Goal: Book appointment/travel/reservation

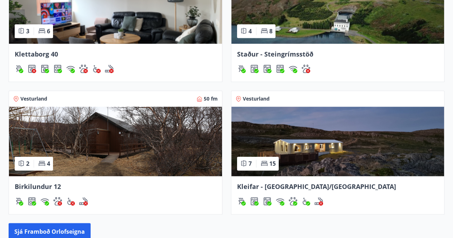
scroll to position [344, 0]
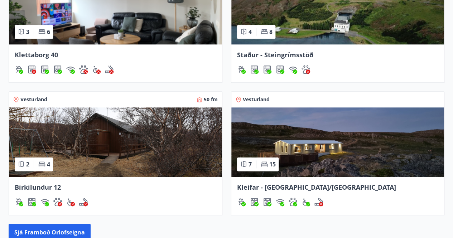
click at [139, 147] on img at bounding box center [115, 143] width 213 height 70
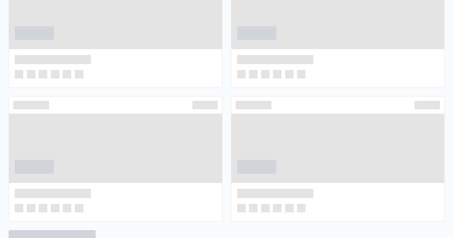
scroll to position [429, 0]
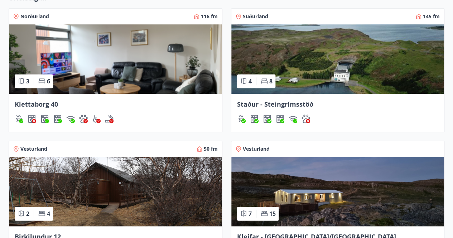
click at [302, 89] on img at bounding box center [338, 59] width 213 height 70
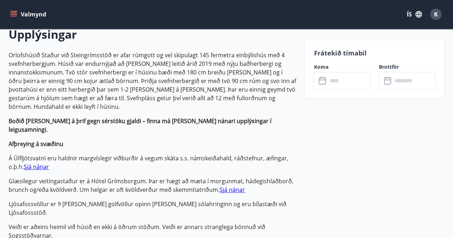
scroll to position [192, 0]
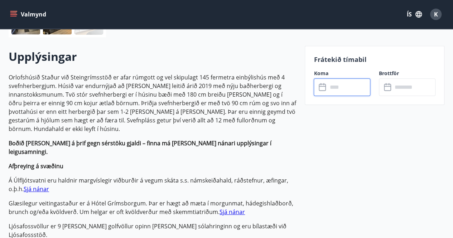
click at [337, 91] on input "text" at bounding box center [349, 87] width 43 height 18
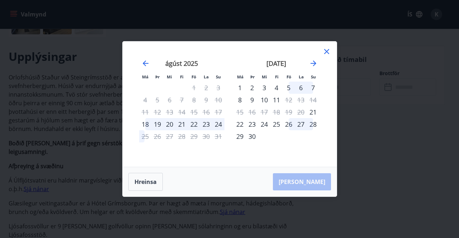
click at [324, 51] on icon at bounding box center [326, 51] width 9 height 9
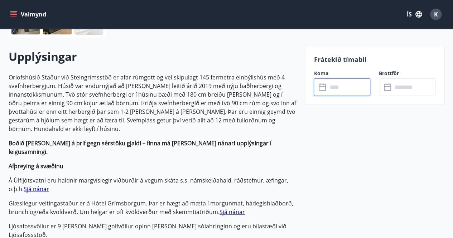
click at [346, 84] on input "text" at bounding box center [349, 87] width 43 height 18
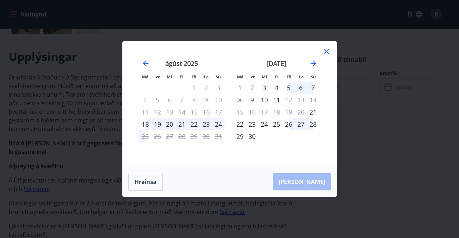
click at [326, 51] on icon at bounding box center [326, 51] width 9 height 9
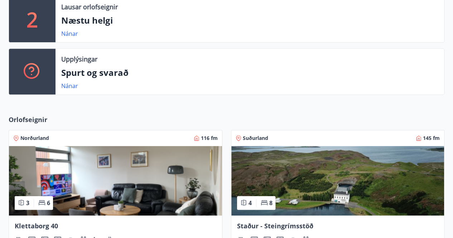
scroll to position [90, 0]
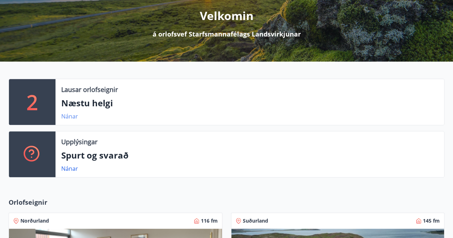
click at [76, 118] on link "Nánar" at bounding box center [69, 117] width 17 height 8
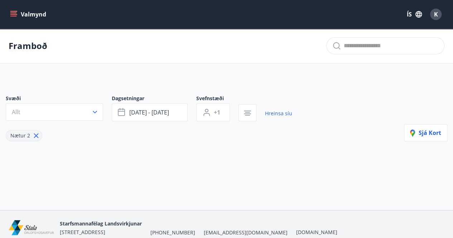
type input "*"
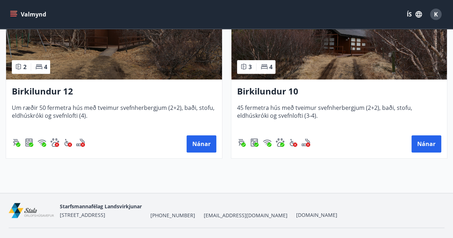
scroll to position [195, 0]
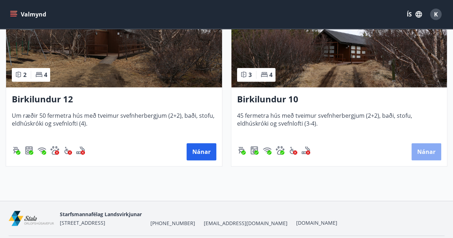
click at [423, 150] on button "Nánar" at bounding box center [427, 151] width 30 height 17
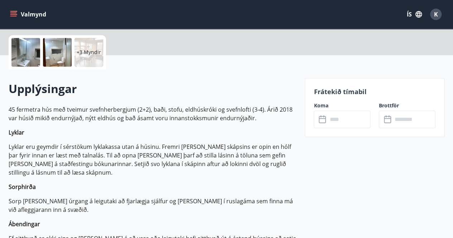
scroll to position [158, 0]
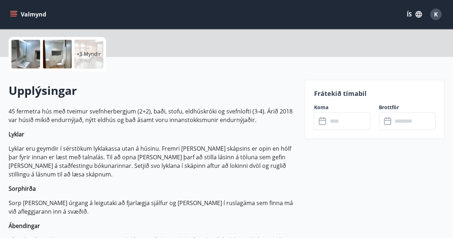
click at [350, 119] on input "text" at bounding box center [349, 122] width 43 height 18
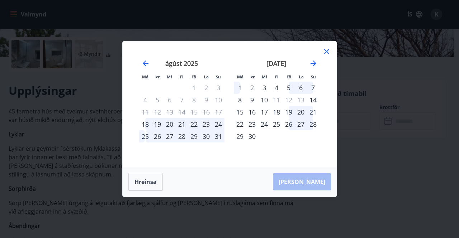
click at [324, 54] on icon at bounding box center [326, 51] width 5 height 5
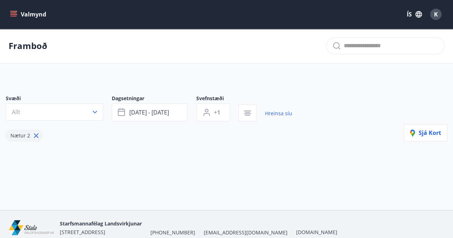
type input "*"
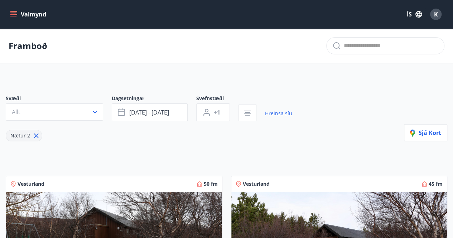
click at [17, 13] on button "Valmynd" at bounding box center [29, 14] width 41 height 13
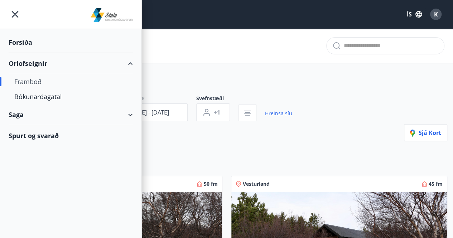
click at [225, 78] on div "Svæði Allt Dagsetningar [DATE] - [DATE] Svefnstæði +1 Hreinsa síu Nætur 2 Sjá k…" at bounding box center [226, 223] width 453 height 290
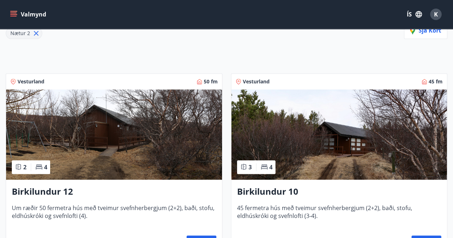
scroll to position [102, 0]
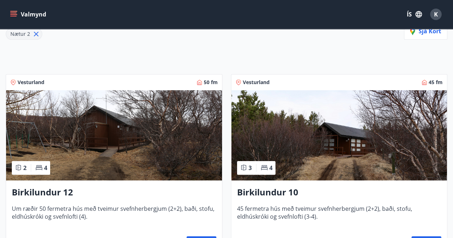
click at [80, 154] on img at bounding box center [114, 135] width 216 height 90
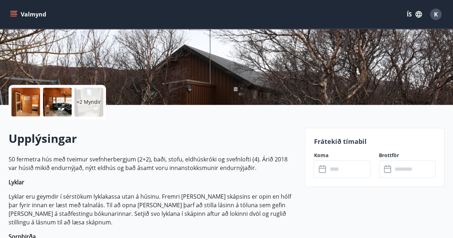
scroll to position [206, 0]
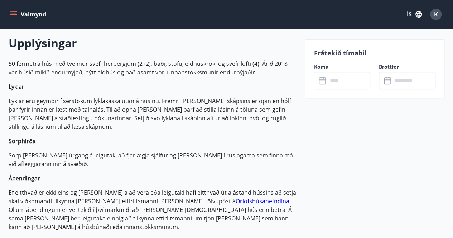
click at [359, 83] on input "text" at bounding box center [349, 81] width 43 height 18
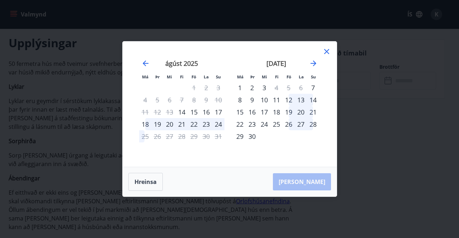
click at [325, 54] on icon at bounding box center [326, 51] width 9 height 9
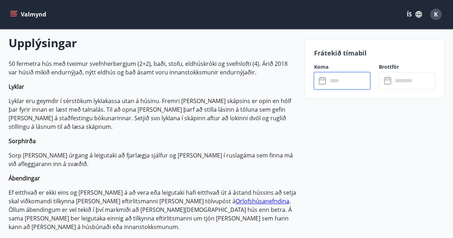
click at [16, 11] on icon "menu" at bounding box center [14, 11] width 8 height 1
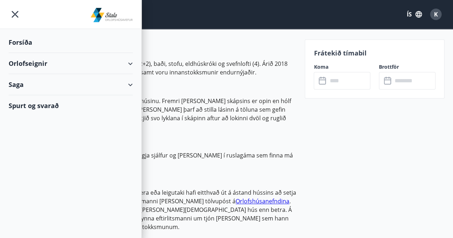
click at [23, 42] on div "Forsíða" at bounding box center [71, 42] width 124 height 21
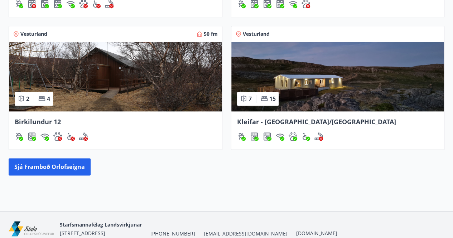
scroll to position [413, 0]
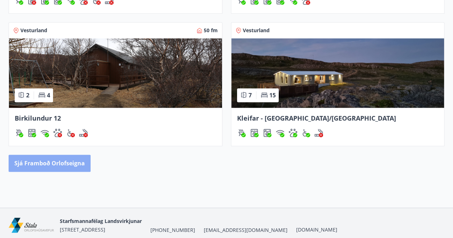
click at [76, 163] on button "Sjá framboð orlofseigna" at bounding box center [50, 163] width 82 height 17
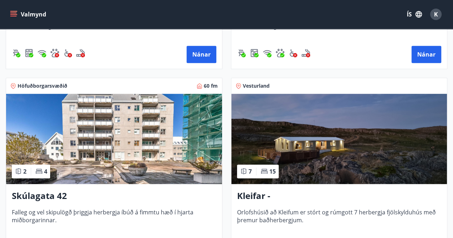
scroll to position [280, 0]
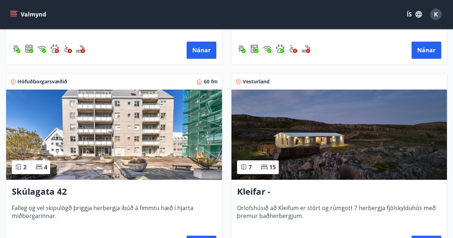
click at [141, 152] on img at bounding box center [114, 135] width 216 height 90
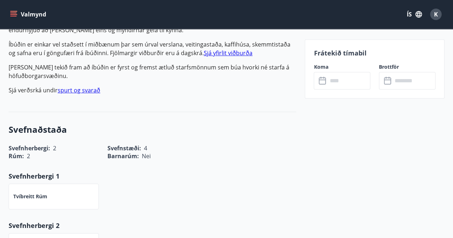
scroll to position [280, 0]
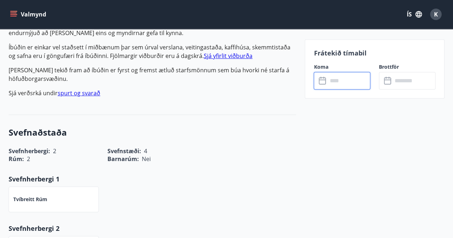
click at [330, 84] on input "text" at bounding box center [349, 81] width 43 height 18
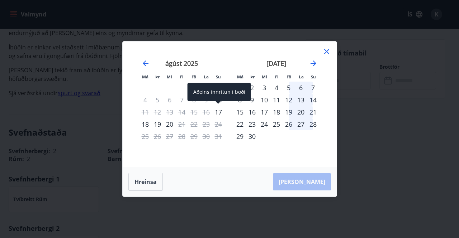
click at [219, 114] on div "17" at bounding box center [218, 112] width 12 height 12
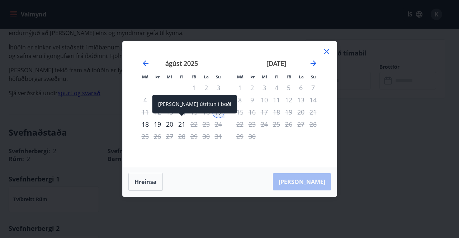
click at [180, 126] on div "21" at bounding box center [182, 124] width 12 height 12
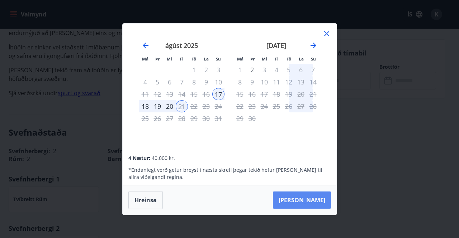
click at [322, 206] on button "[PERSON_NAME]" at bounding box center [302, 200] width 58 height 17
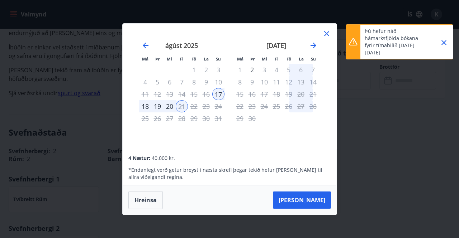
click at [444, 42] on icon "Close" at bounding box center [443, 42] width 5 height 5
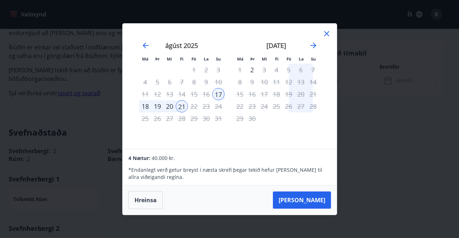
click at [324, 37] on icon at bounding box center [326, 33] width 9 height 9
